Goal: Task Accomplishment & Management: Manage account settings

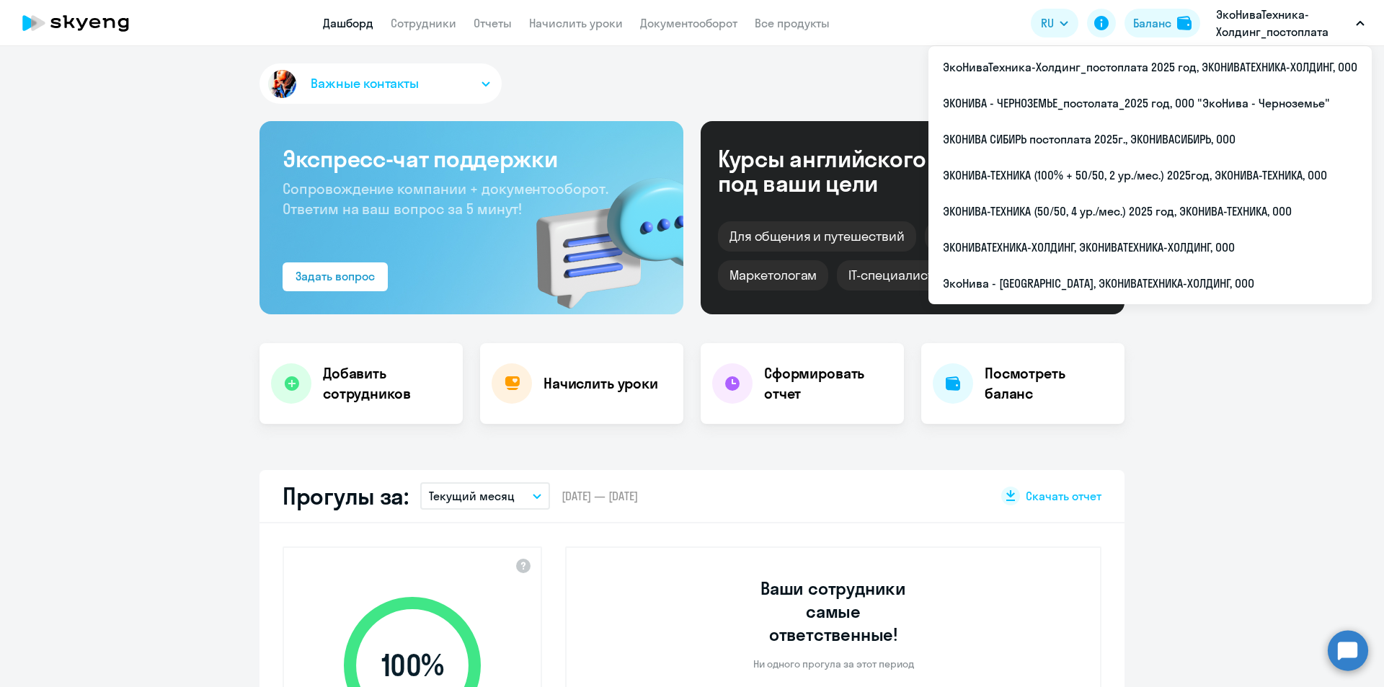
select select "30"
click at [453, 30] on link "Сотрудники" at bounding box center [424, 23] width 66 height 14
select select "30"
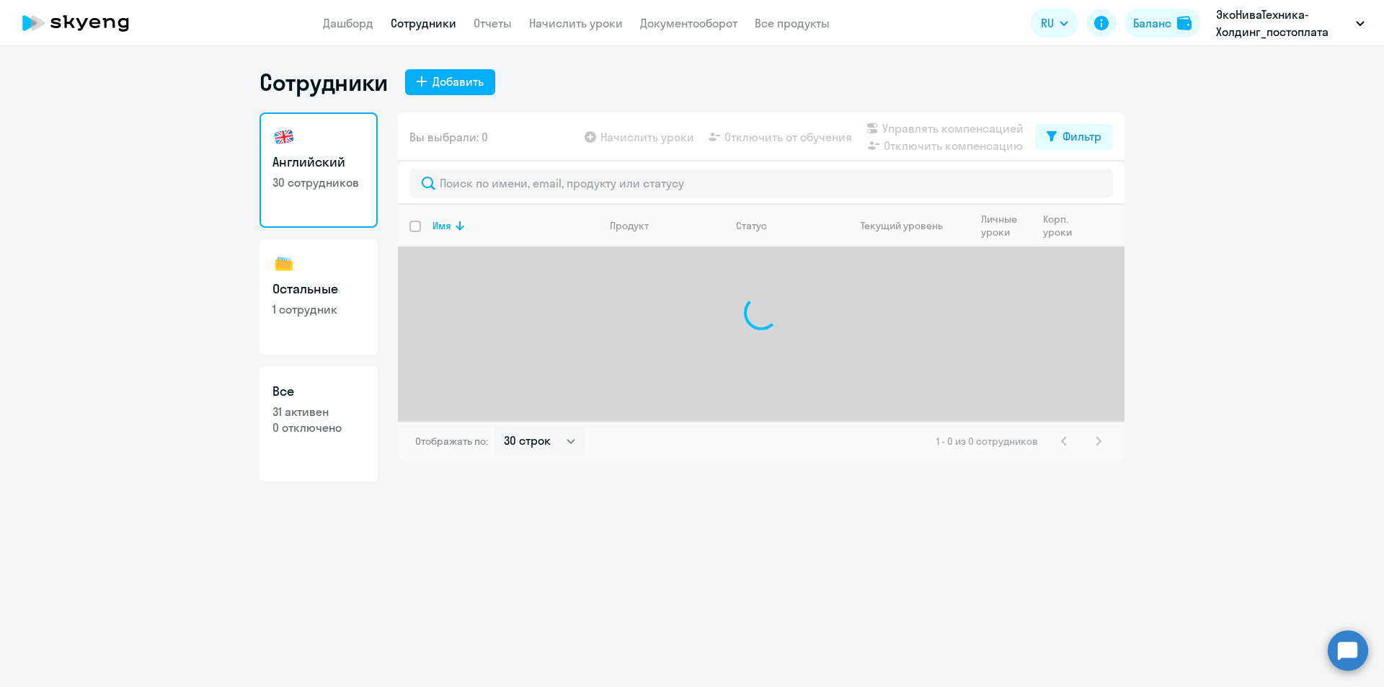
click at [366, 326] on link "Остальные 1 сотрудник" at bounding box center [319, 296] width 118 height 115
select select "30"
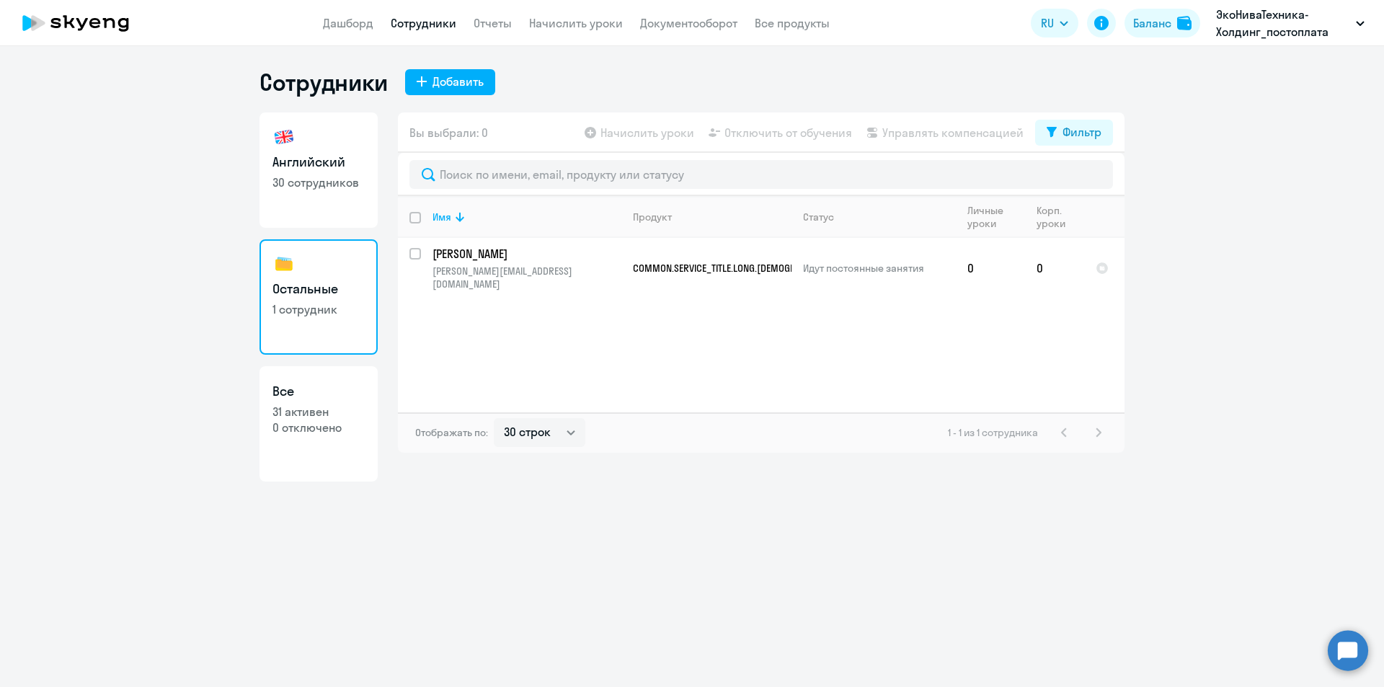
click at [629, 133] on app-table-action-button "Начислить уроки" at bounding box center [638, 132] width 112 height 17
click at [566, 32] on app-header "Дашборд Сотрудники Отчеты Начислить уроки Документооборот Все продукты Дашборд …" at bounding box center [692, 23] width 1384 height 46
click at [565, 22] on link "Начислить уроки" at bounding box center [576, 23] width 94 height 14
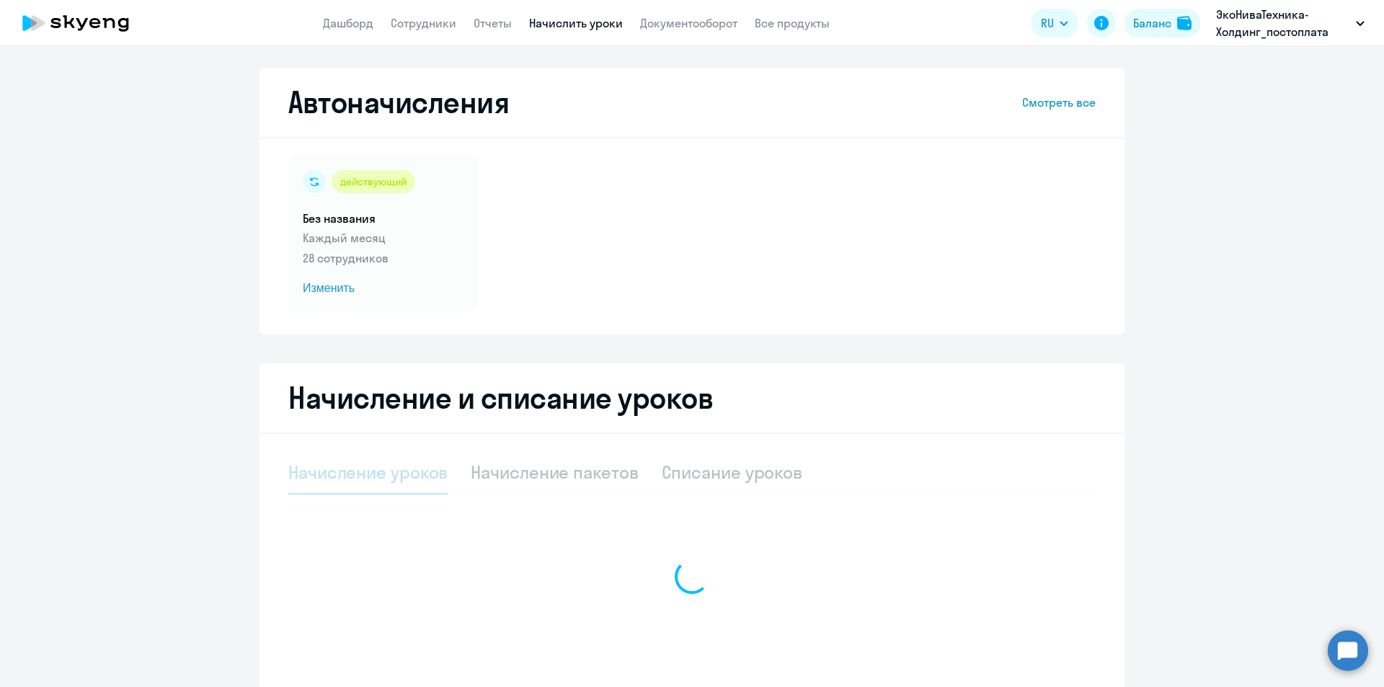
select select "10"
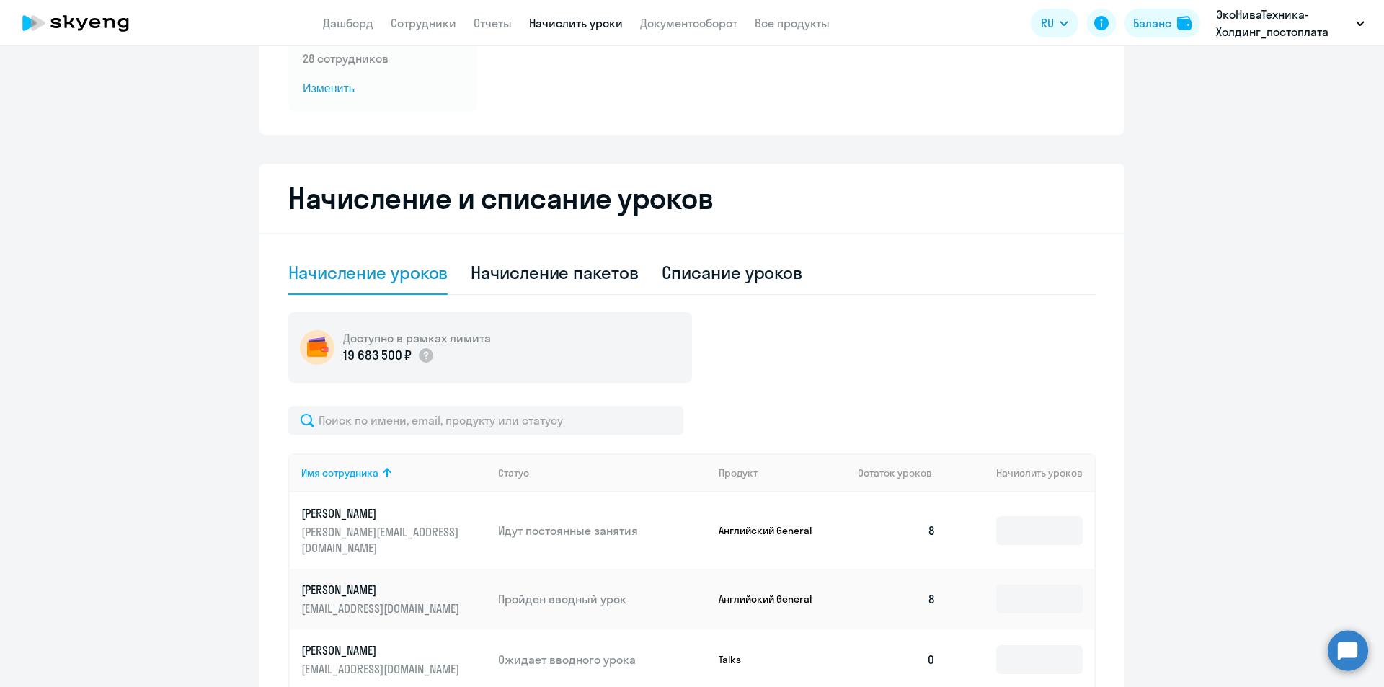
scroll to position [272, 0]
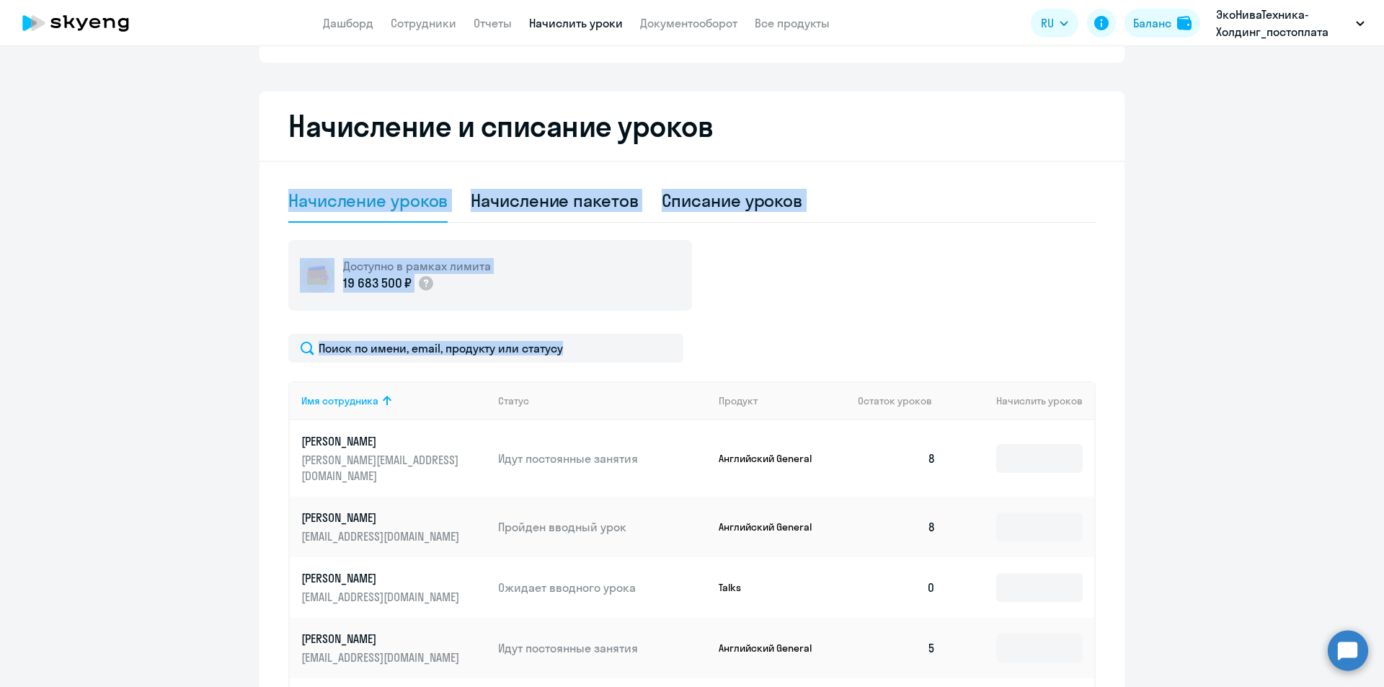
drag, startPoint x: 1364, startPoint y: 253, endPoint x: 1384, endPoint y: 149, distance: 105.8
click at [1384, 149] on div "Автоначисления Смотреть все действующий Без названия Каждый месяц 28 сотруднико…" at bounding box center [692, 366] width 1384 height 641
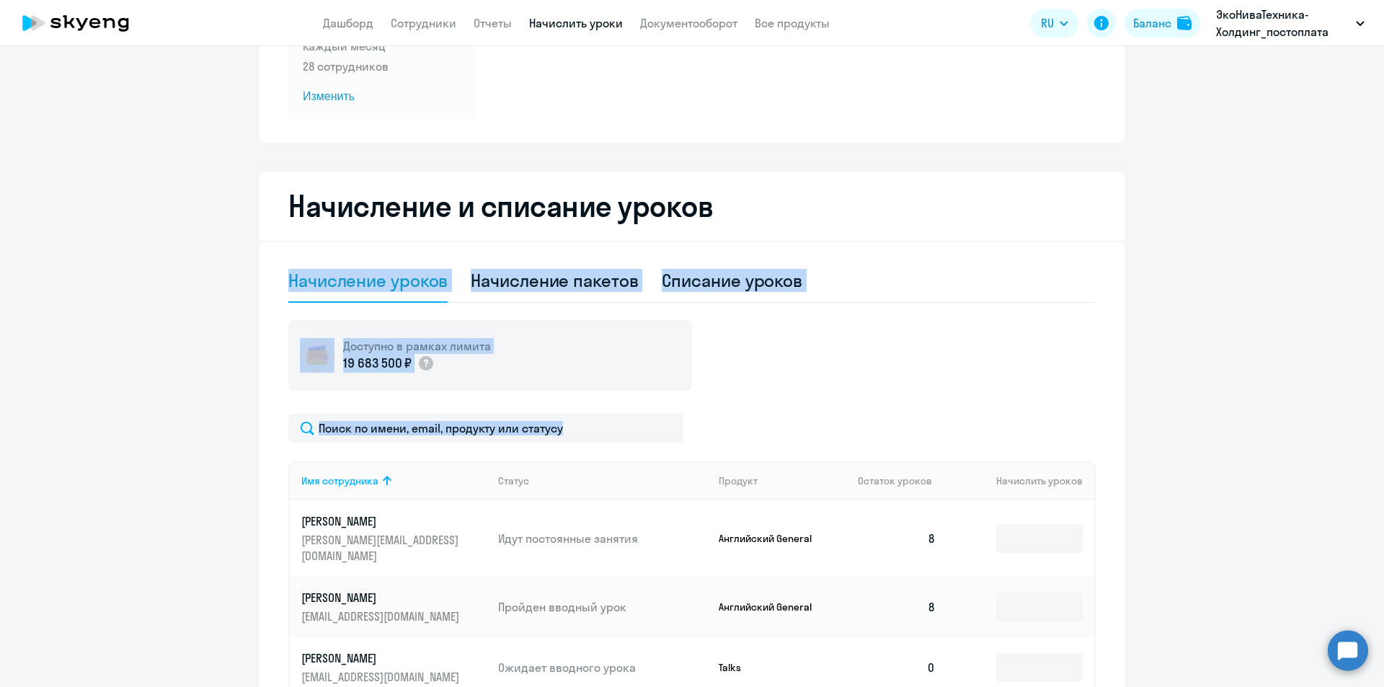
scroll to position [5, 0]
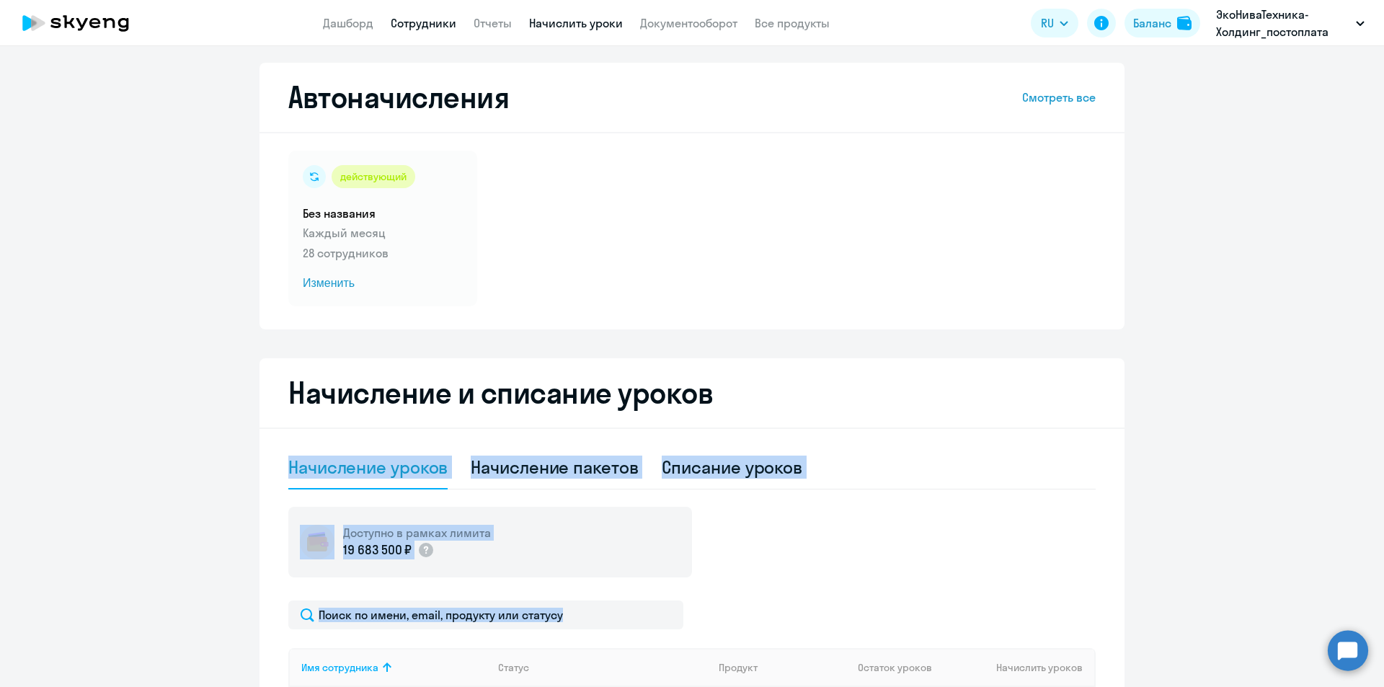
click at [421, 28] on link "Сотрудники" at bounding box center [424, 23] width 66 height 14
select select "30"
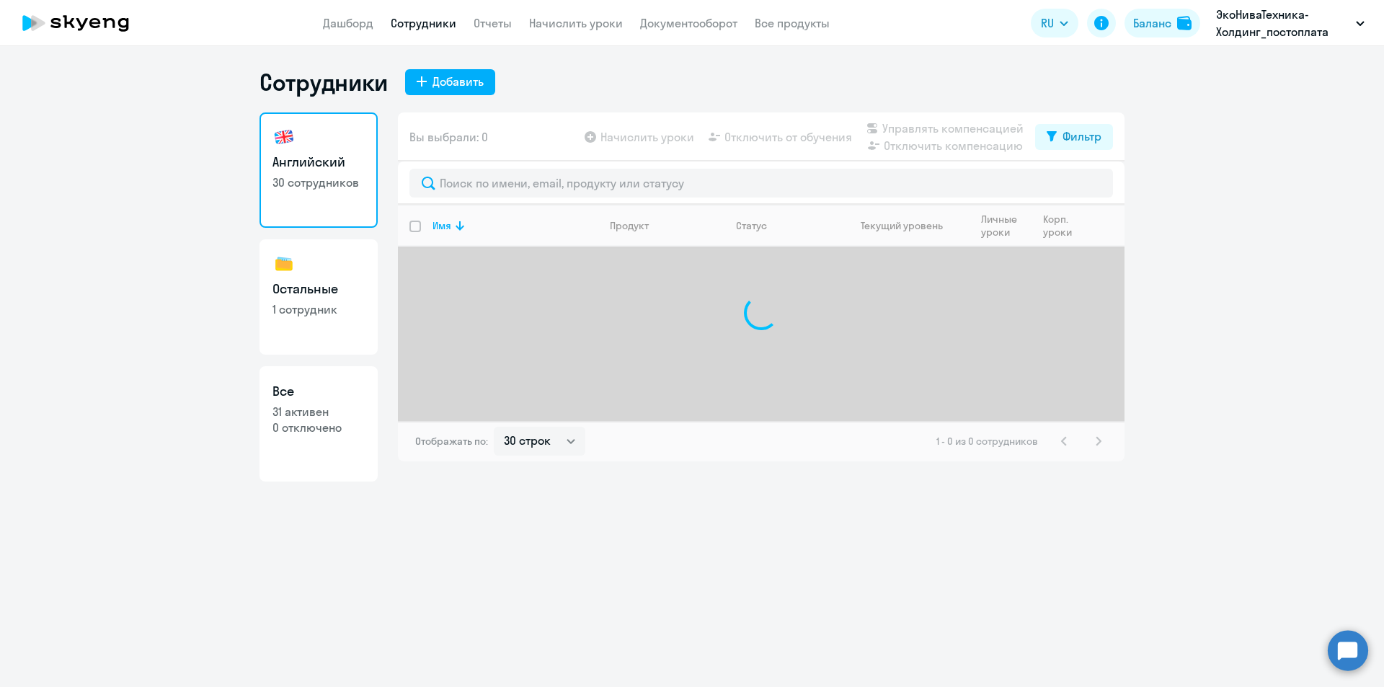
click at [330, 284] on h3 "Остальные" at bounding box center [319, 289] width 92 height 19
select select "30"
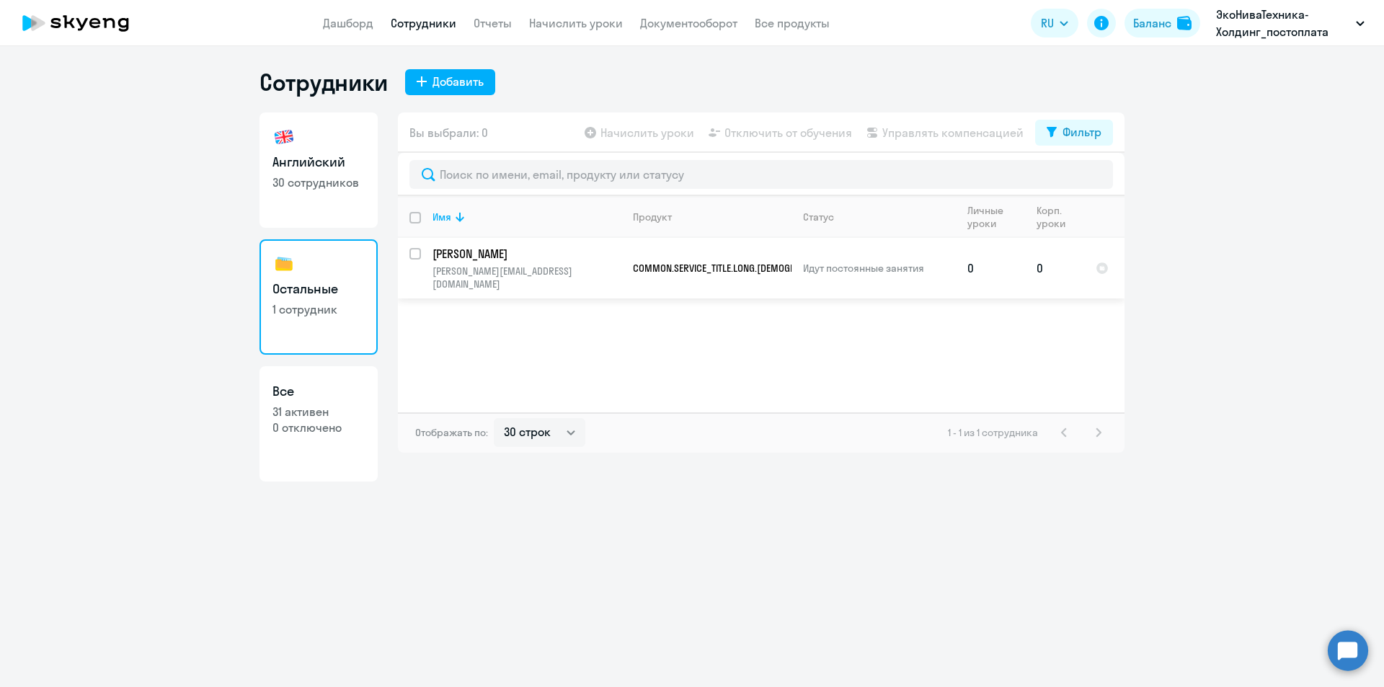
click at [418, 254] on input "select row 42434964" at bounding box center [424, 262] width 29 height 29
checkbox input "true"
click at [656, 141] on div "Вы выбрали: 1 Начислить уроки Отключить от обучения Управлять компенсацией Филь…" at bounding box center [761, 132] width 727 height 40
click at [650, 133] on span "Начислить уроки" at bounding box center [648, 132] width 94 height 17
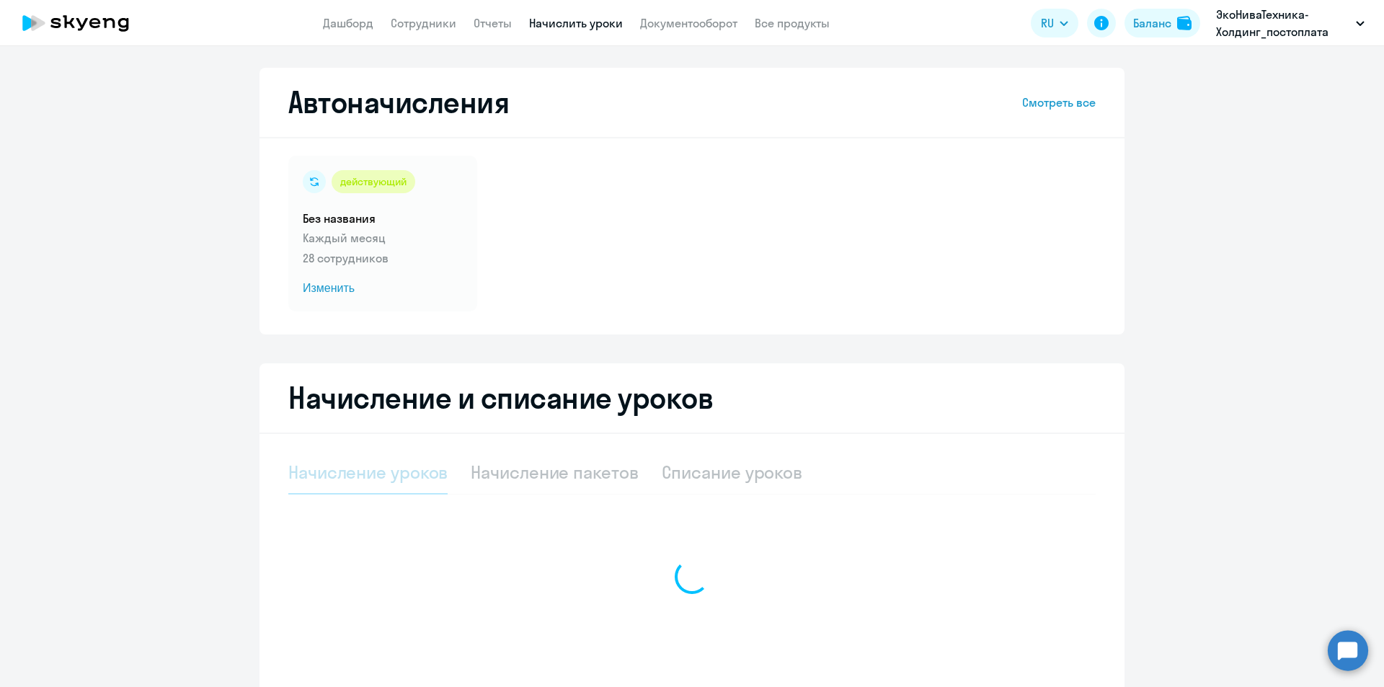
select select "10"
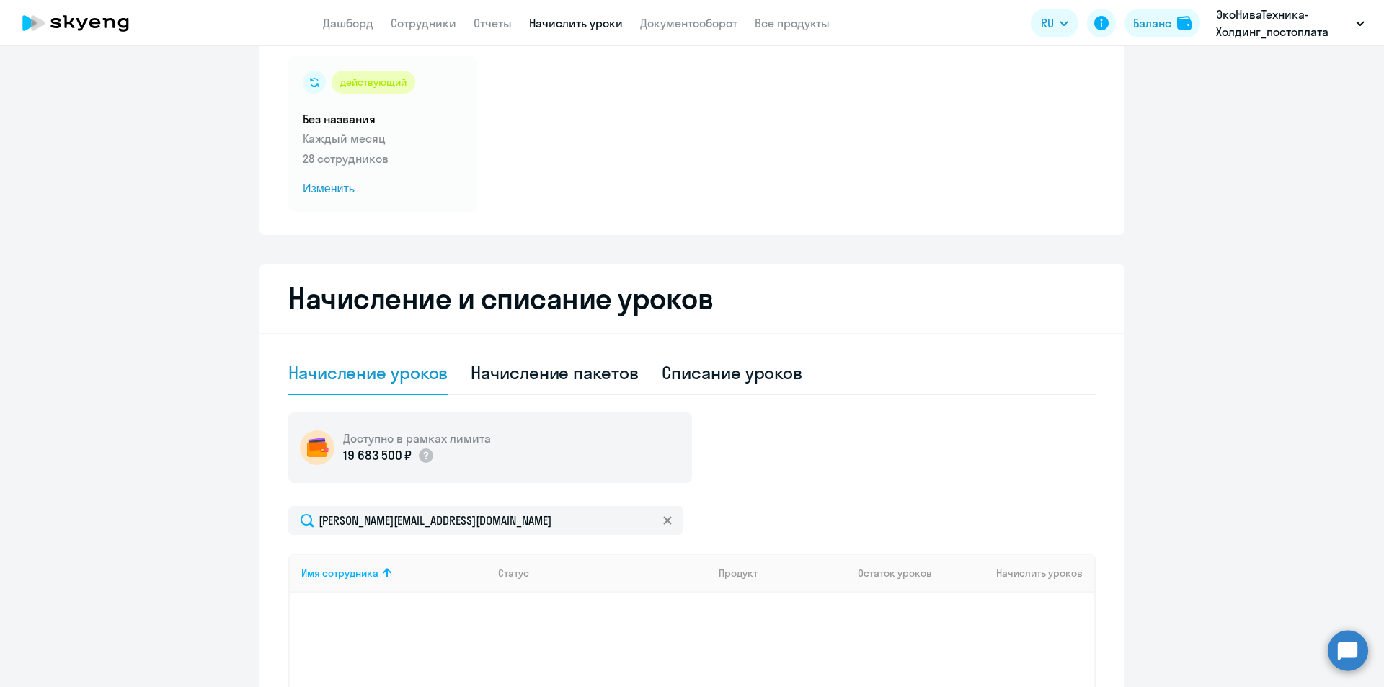
scroll to position [91, 0]
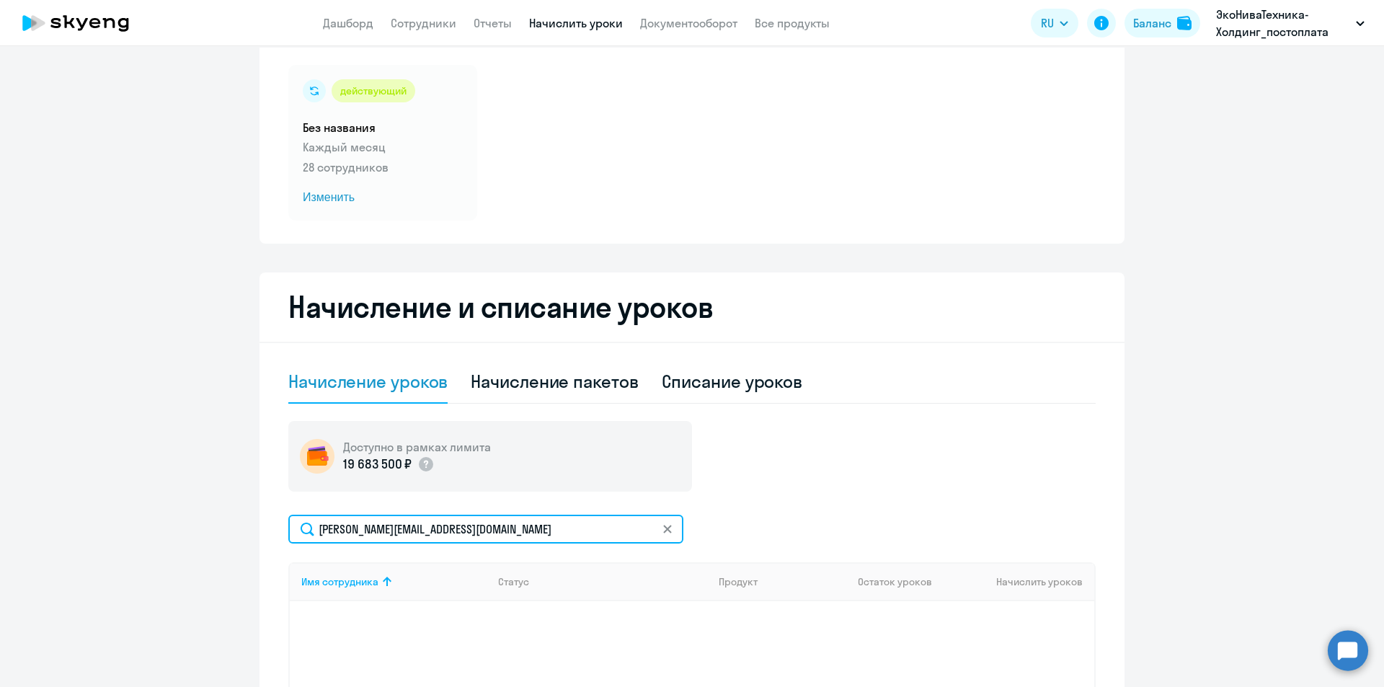
click at [405, 531] on input "[PERSON_NAME][EMAIL_ADDRESS][DOMAIN_NAME]" at bounding box center [485, 529] width 395 height 29
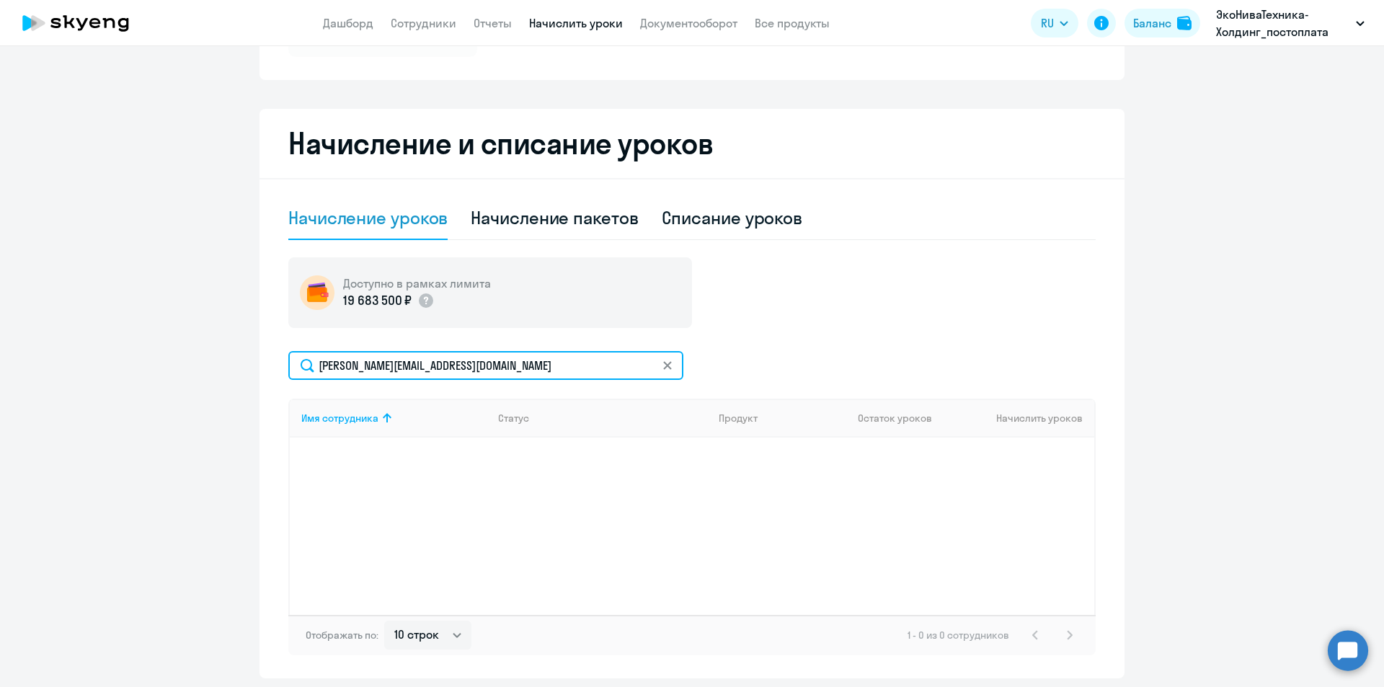
scroll to position [250, 0]
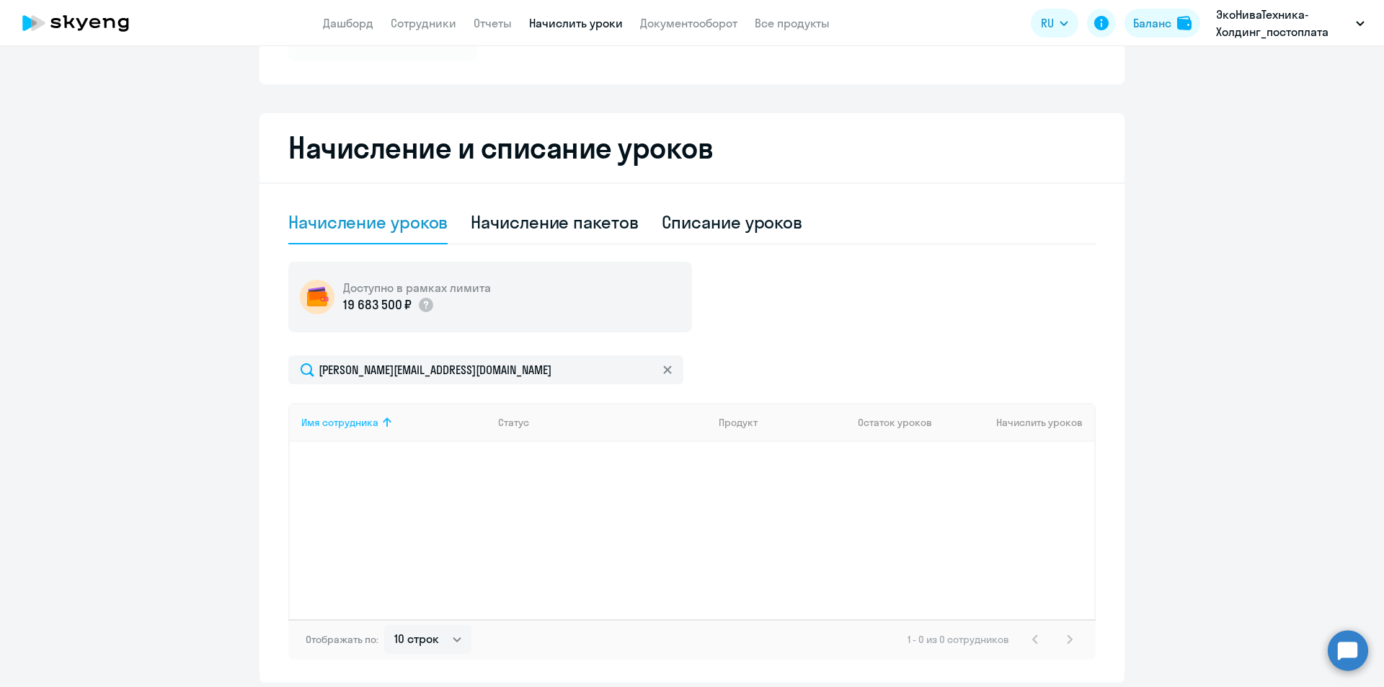
click at [374, 438] on th "Имя сотрудника" at bounding box center [388, 422] width 197 height 39
click at [371, 439] on th "Имя сотрудника" at bounding box center [388, 422] width 197 height 39
click at [663, 372] on icon at bounding box center [667, 370] width 9 height 9
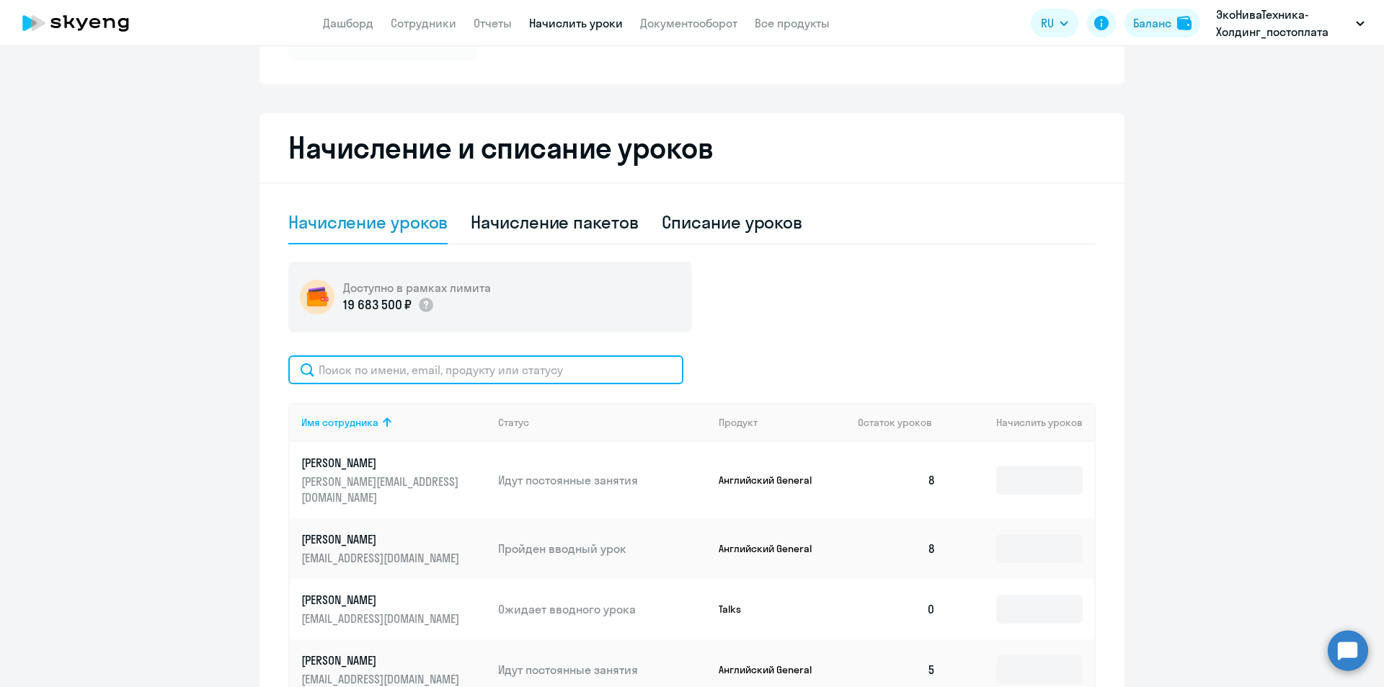
click at [479, 374] on input "text" at bounding box center [485, 369] width 395 height 29
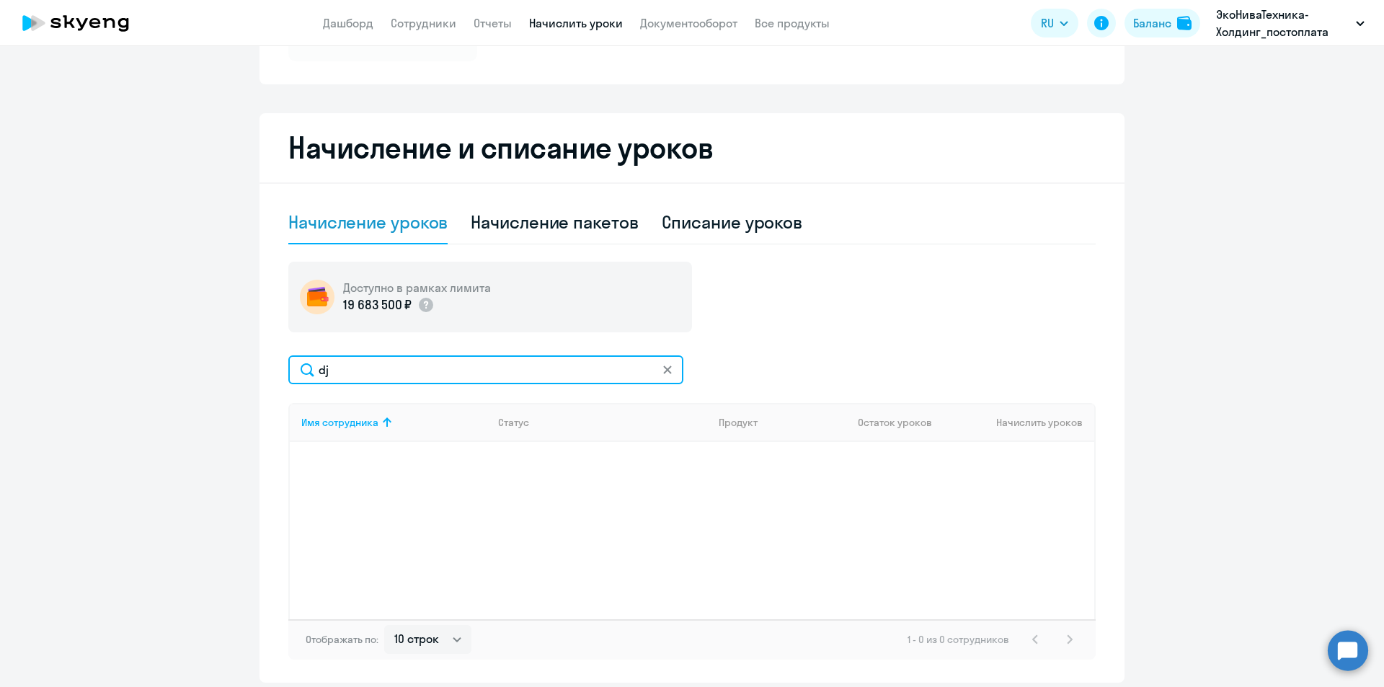
type input "d"
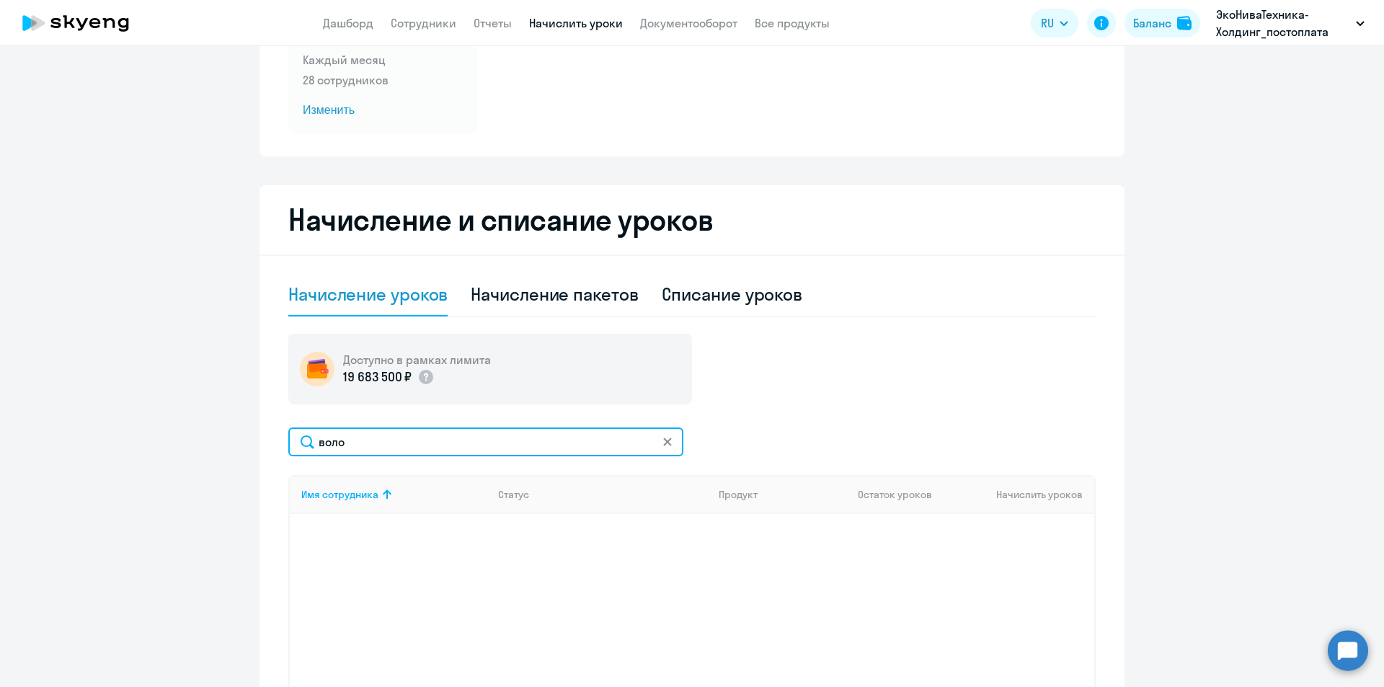
scroll to position [106, 0]
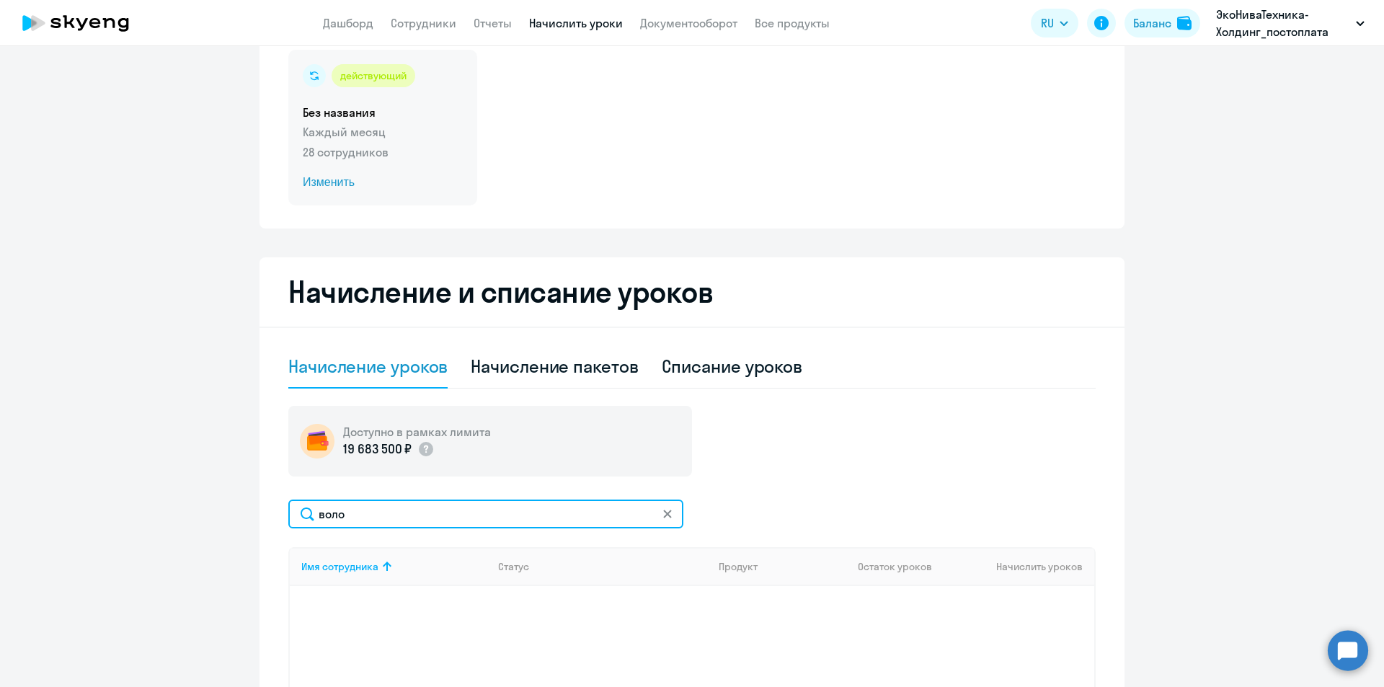
type input "воло"
click at [332, 186] on span "Изменить" at bounding box center [383, 182] width 160 height 17
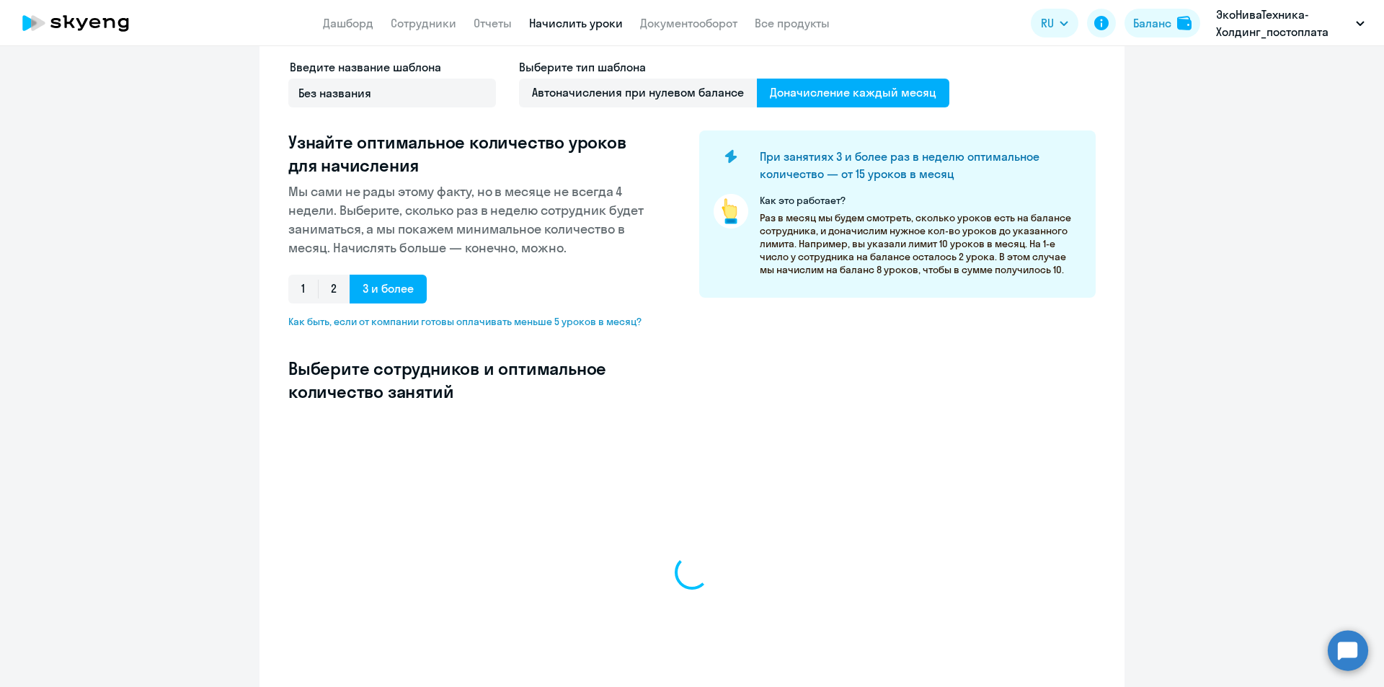
select select "10"
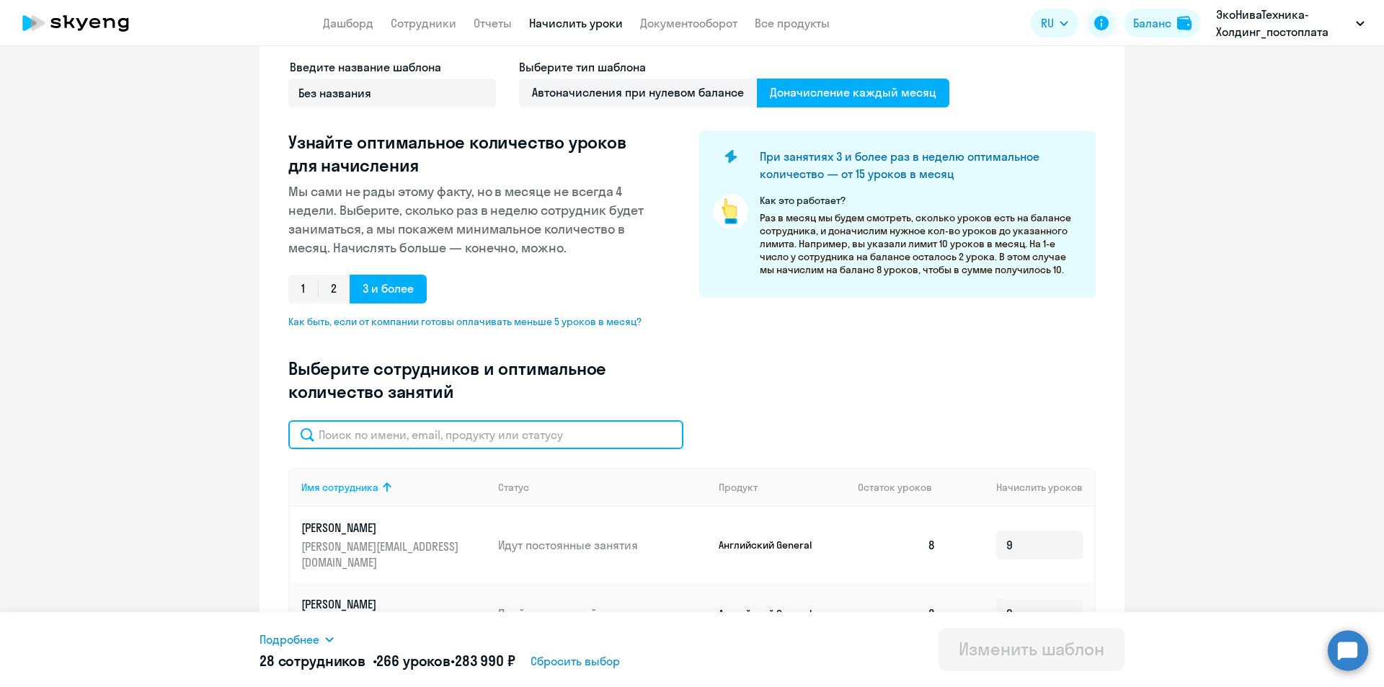
click at [358, 435] on input "text" at bounding box center [485, 434] width 395 height 29
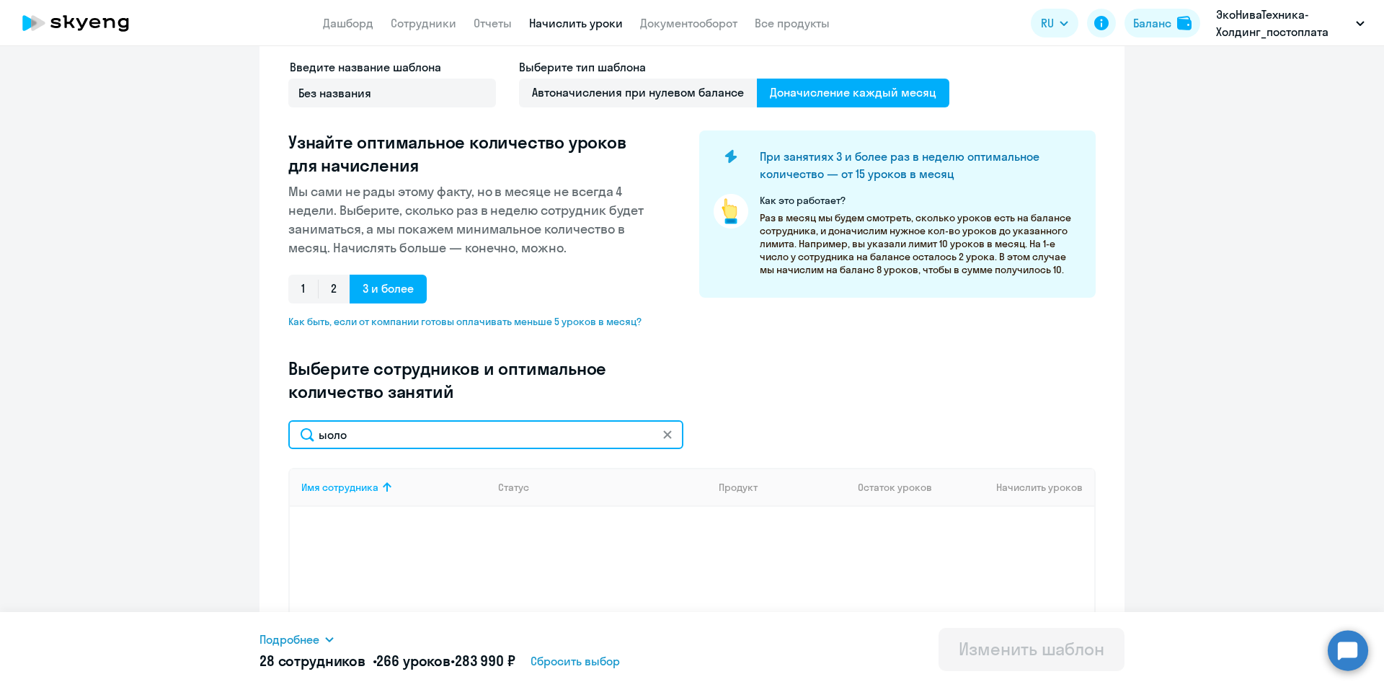
click at [324, 434] on input "ыоло" at bounding box center [485, 434] width 395 height 29
type input "воло"
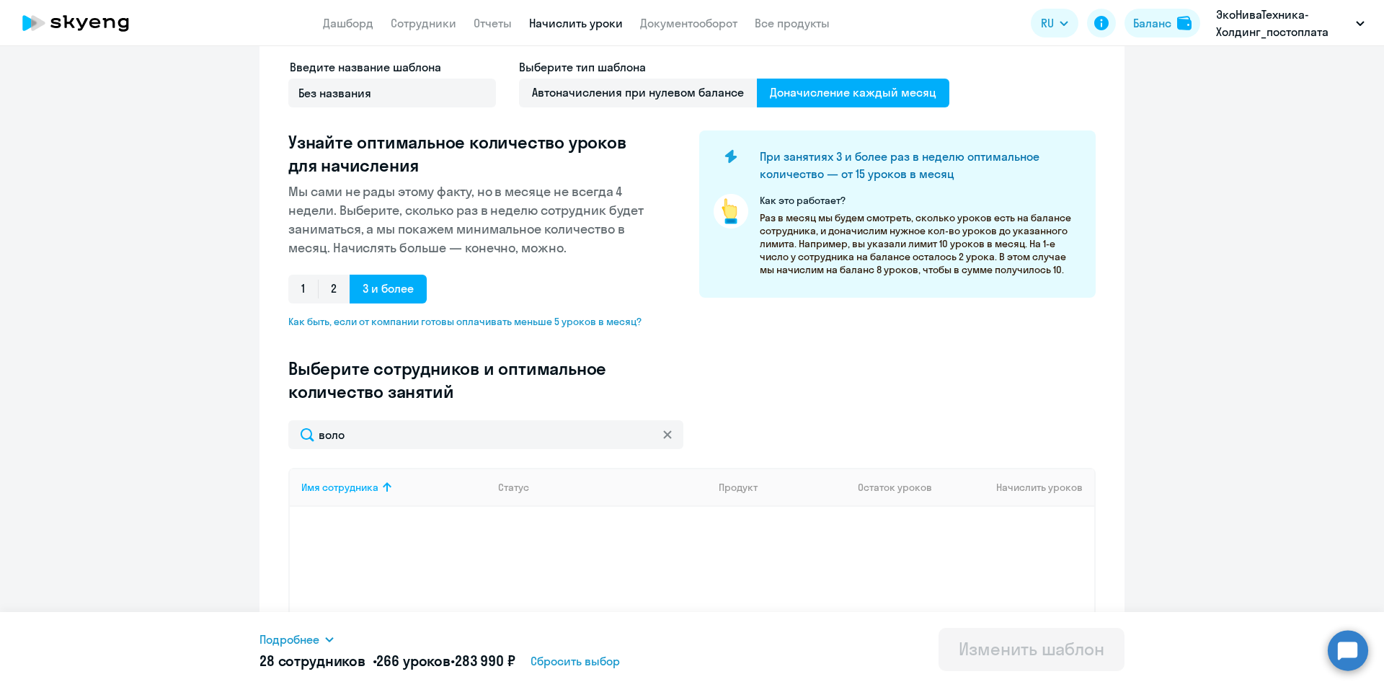
drag, startPoint x: 1369, startPoint y: 309, endPoint x: 1355, endPoint y: 174, distance: 135.5
click at [1370, 176] on ng-component "Изменение шаблона Без названия Дата следующего автоматического начисления: [DAT…" at bounding box center [692, 355] width 1384 height 786
click at [433, 24] on link "Сотрудники" at bounding box center [424, 23] width 66 height 14
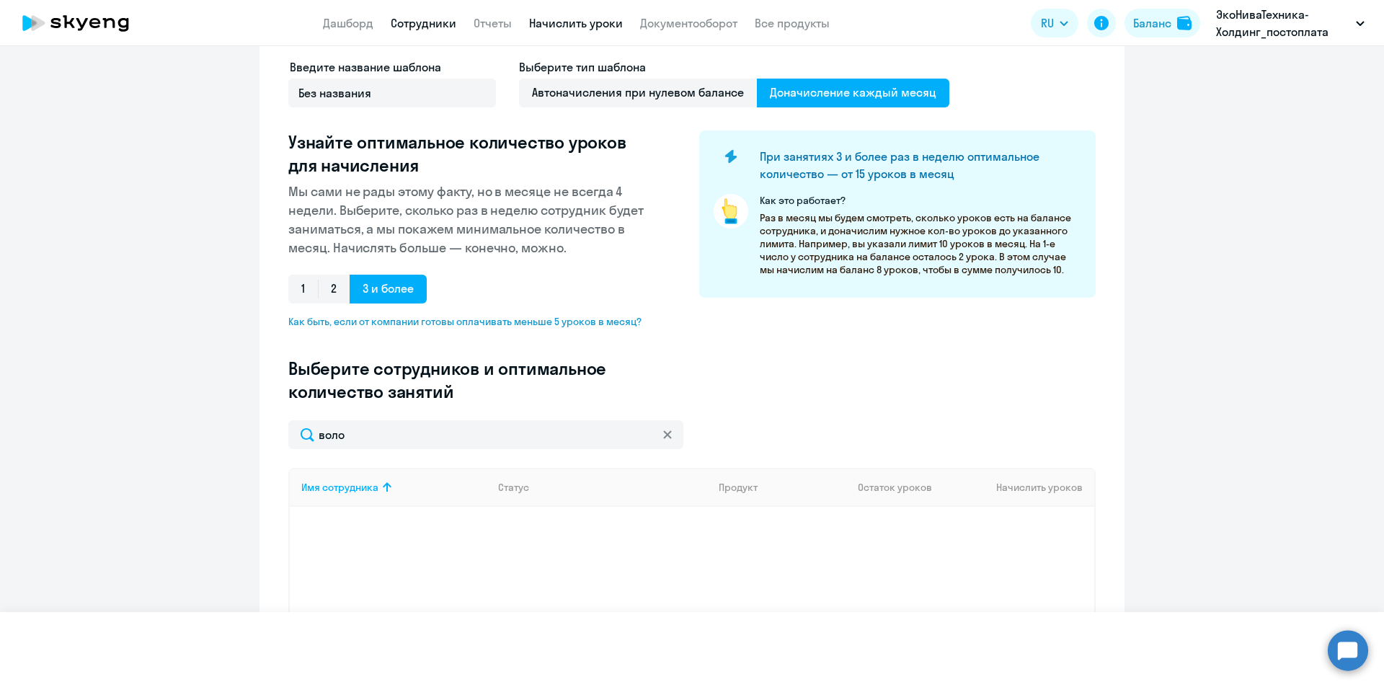
select select "30"
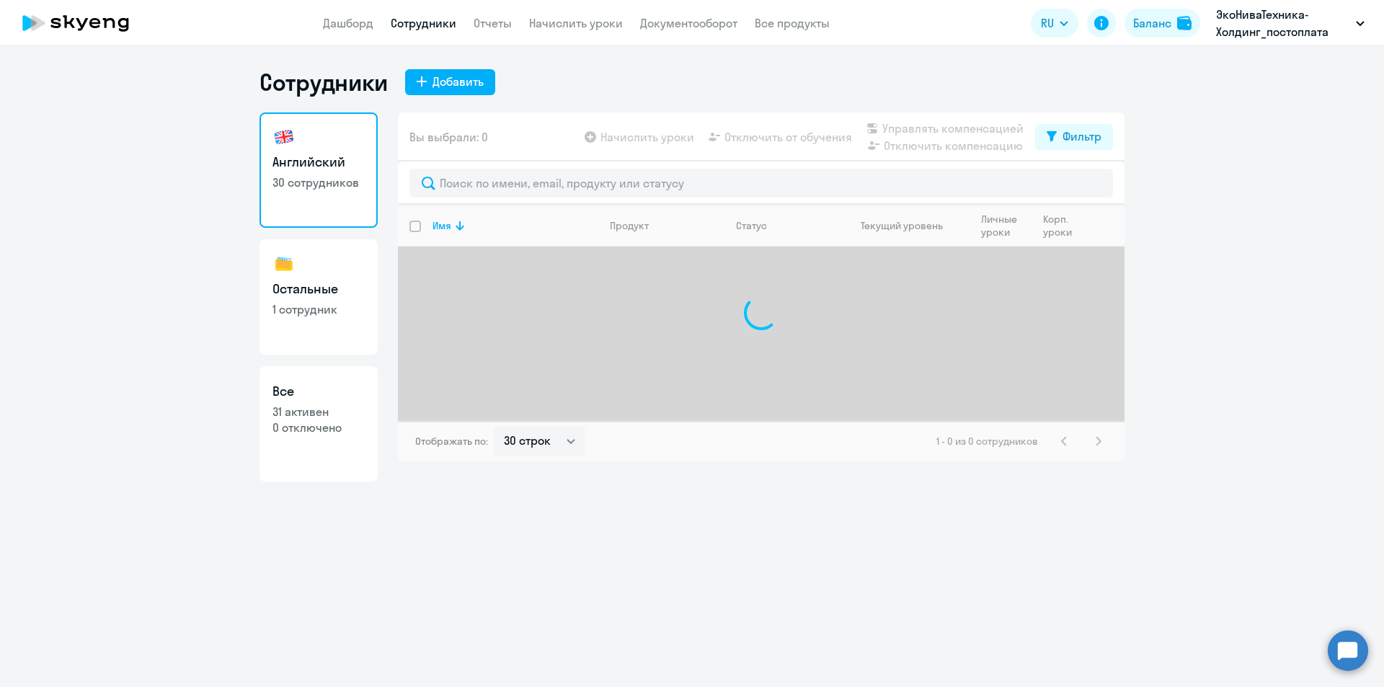
click at [318, 296] on h3 "Остальные" at bounding box center [319, 289] width 92 height 19
select select "30"
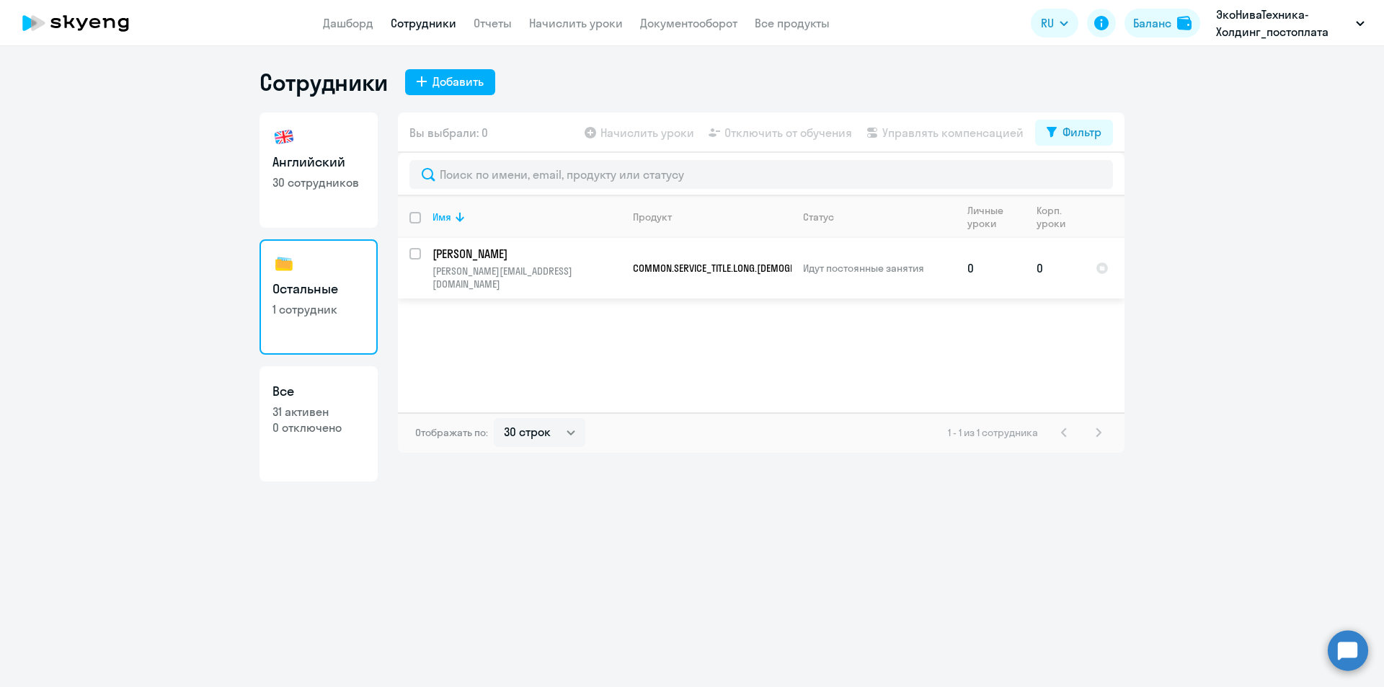
click at [413, 254] on input "select row 42434964" at bounding box center [424, 262] width 29 height 29
checkbox input "true"
click at [658, 137] on span "Начислить уроки" at bounding box center [648, 132] width 94 height 17
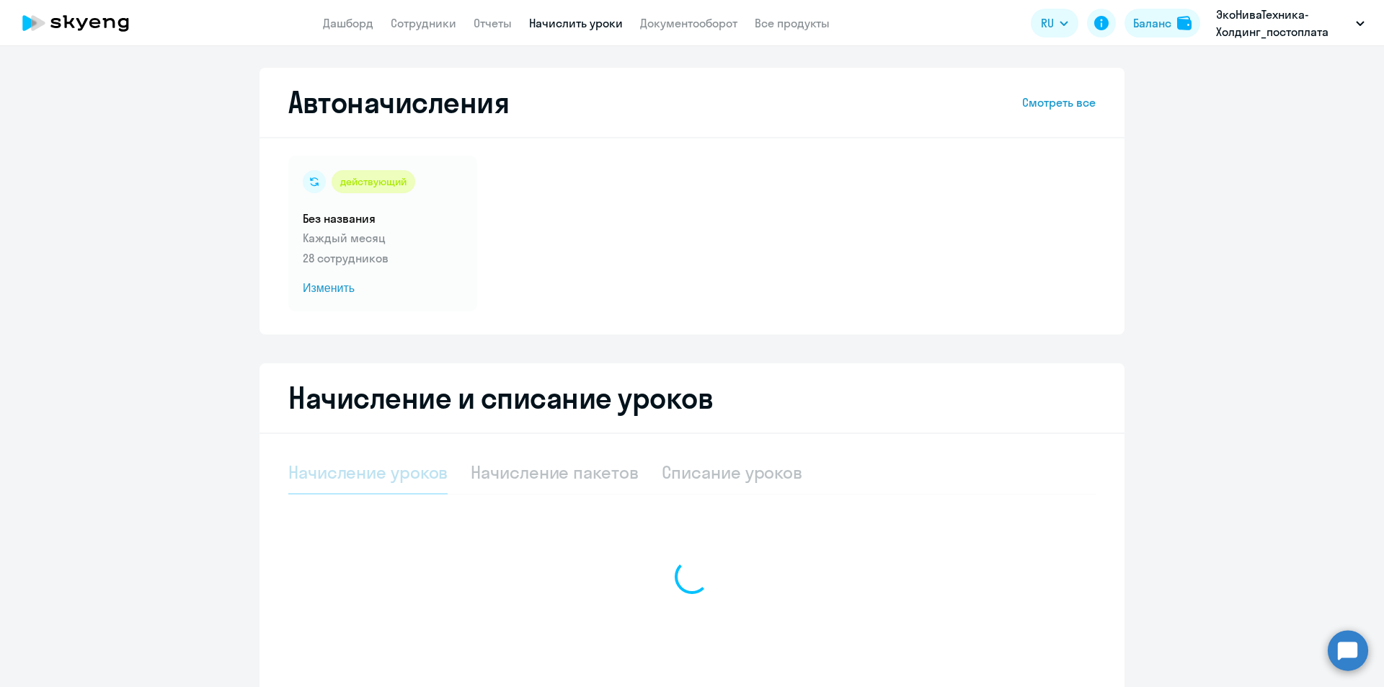
select select "10"
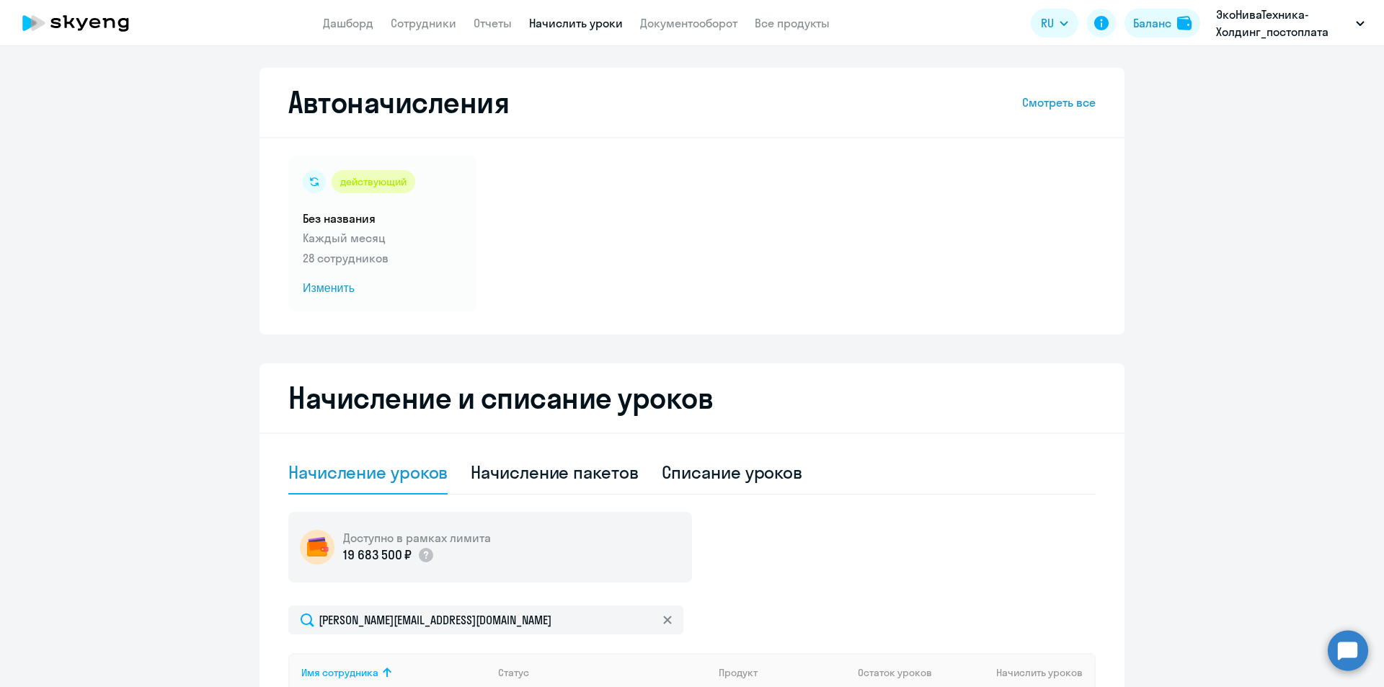
drag, startPoint x: 1373, startPoint y: 128, endPoint x: 1372, endPoint y: 261, distance: 132.7
click at [1372, 261] on ng-component "Автоначисления Смотреть все действующий Без названия Каждый месяц 28 сотруднико…" at bounding box center [692, 500] width 1384 height 865
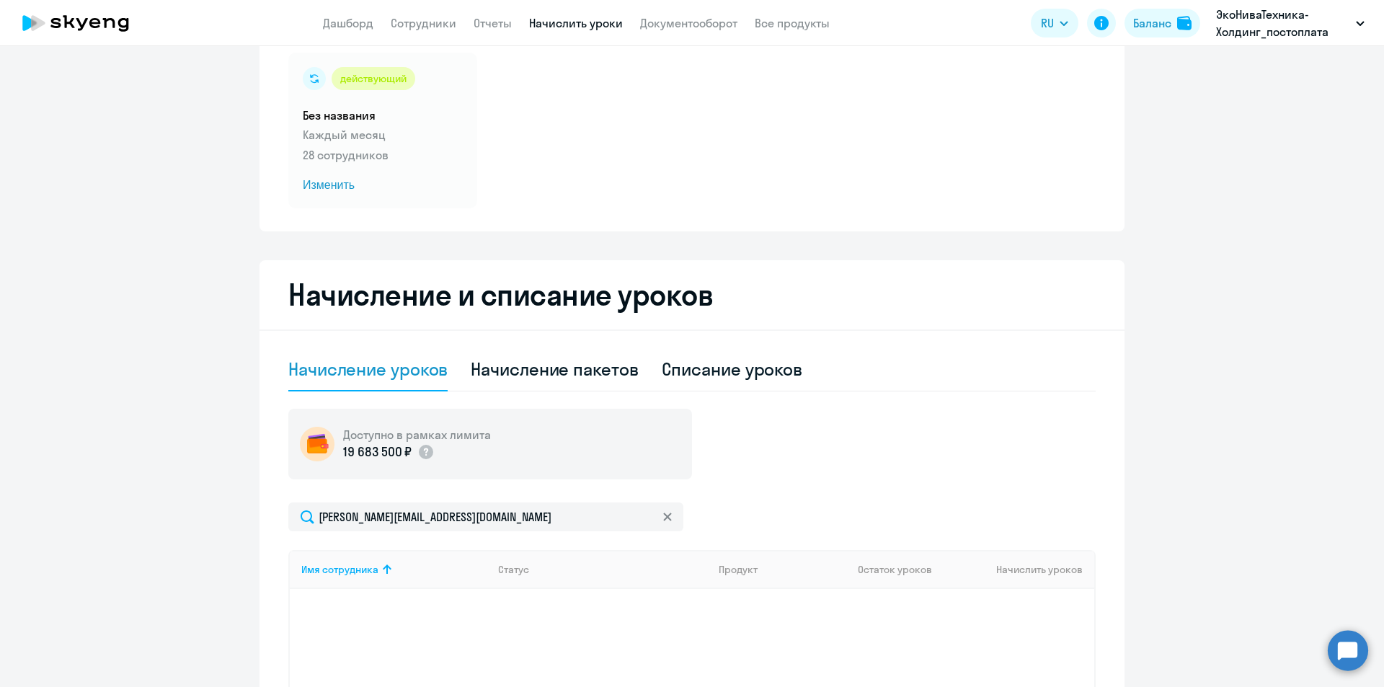
scroll to position [178, 0]
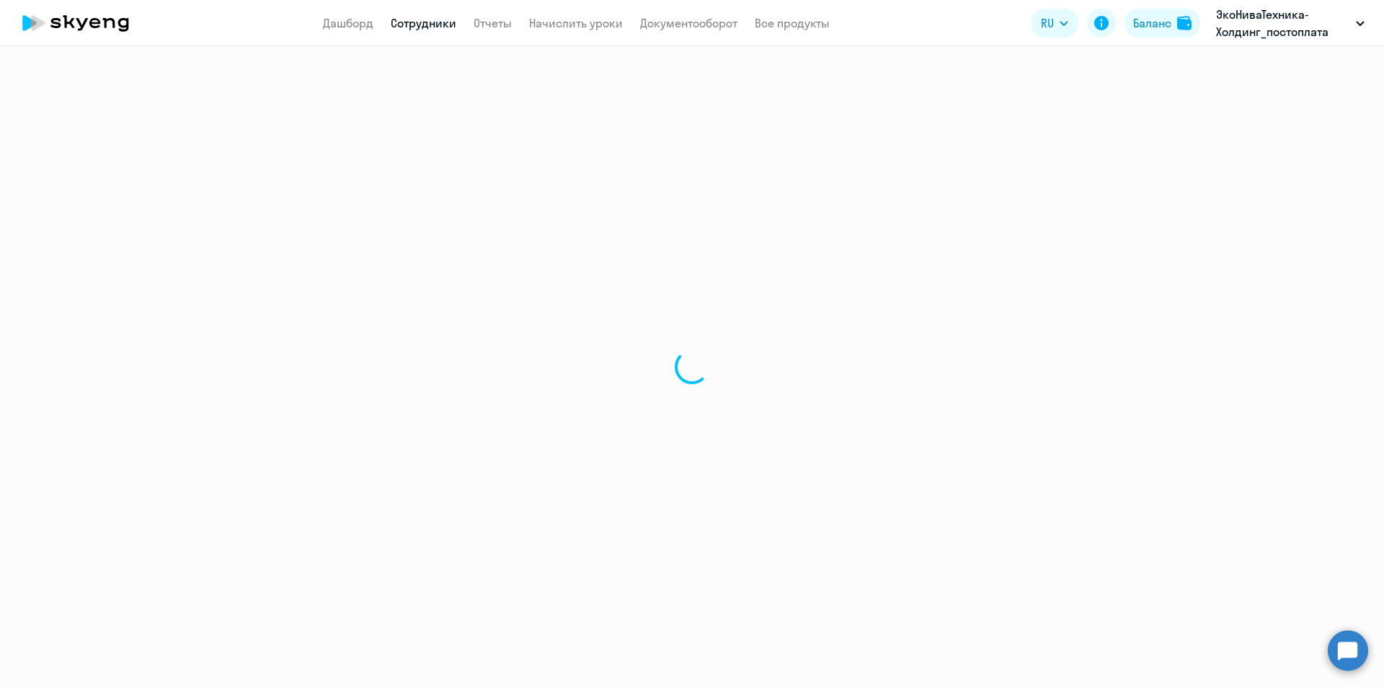
select select "30"
